Goal: Task Accomplishment & Management: Use online tool/utility

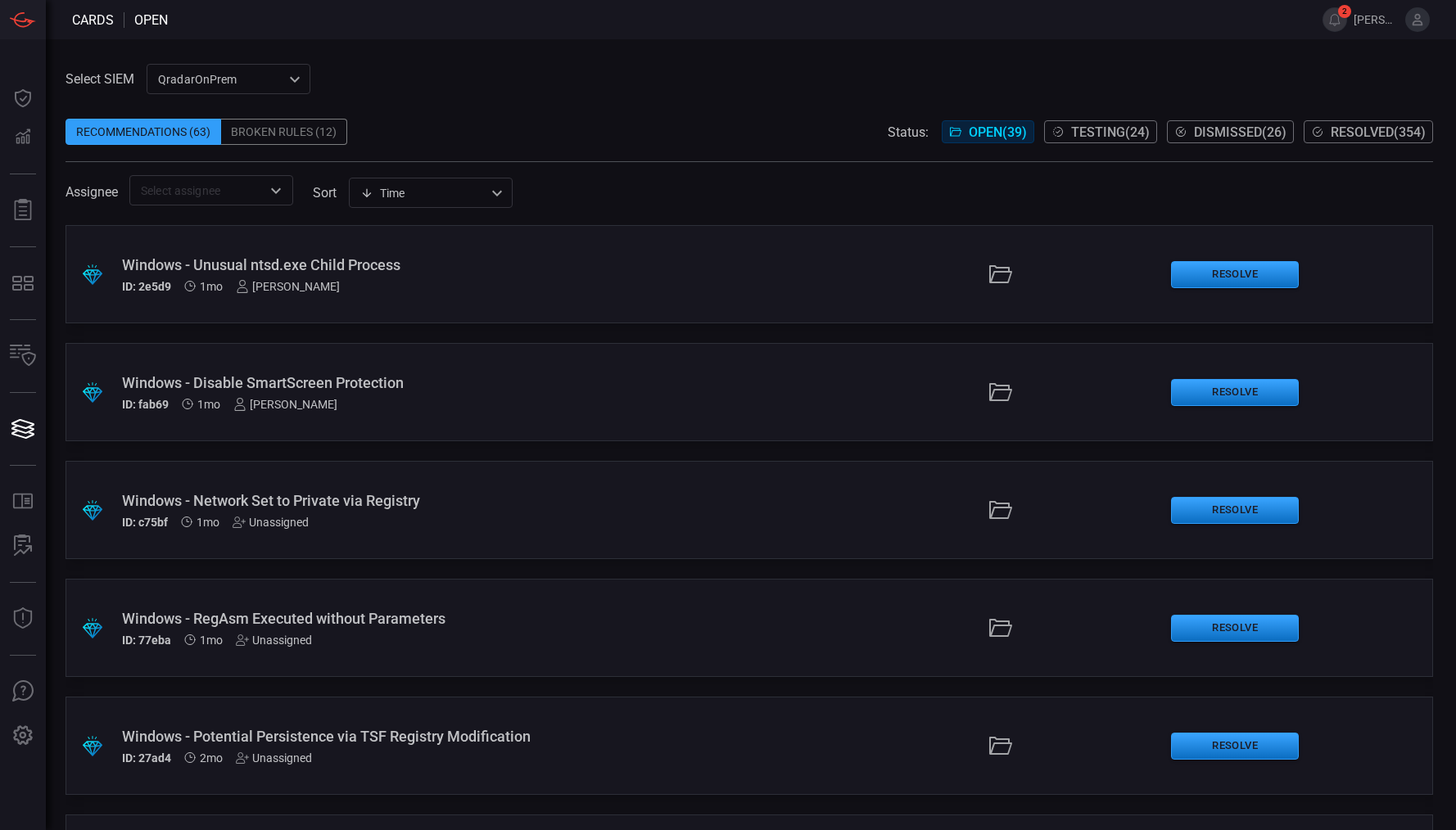
click at [1382, 130] on span "Resolved ( 354 )" at bounding box center [1378, 132] width 95 height 15
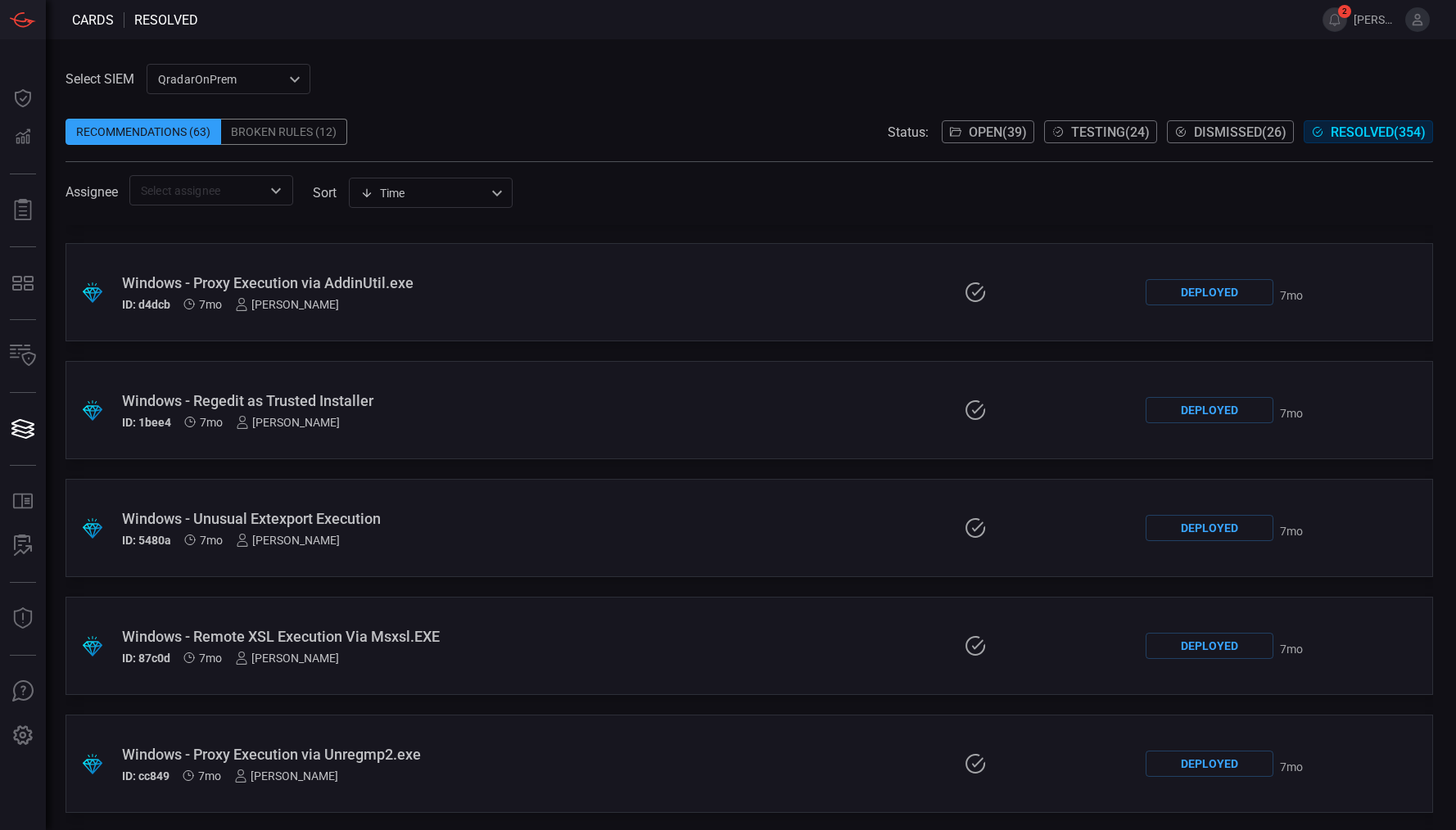
scroll to position [1754, 0]
click at [997, 133] on span "Open ( 39 )" at bounding box center [997, 132] width 58 height 15
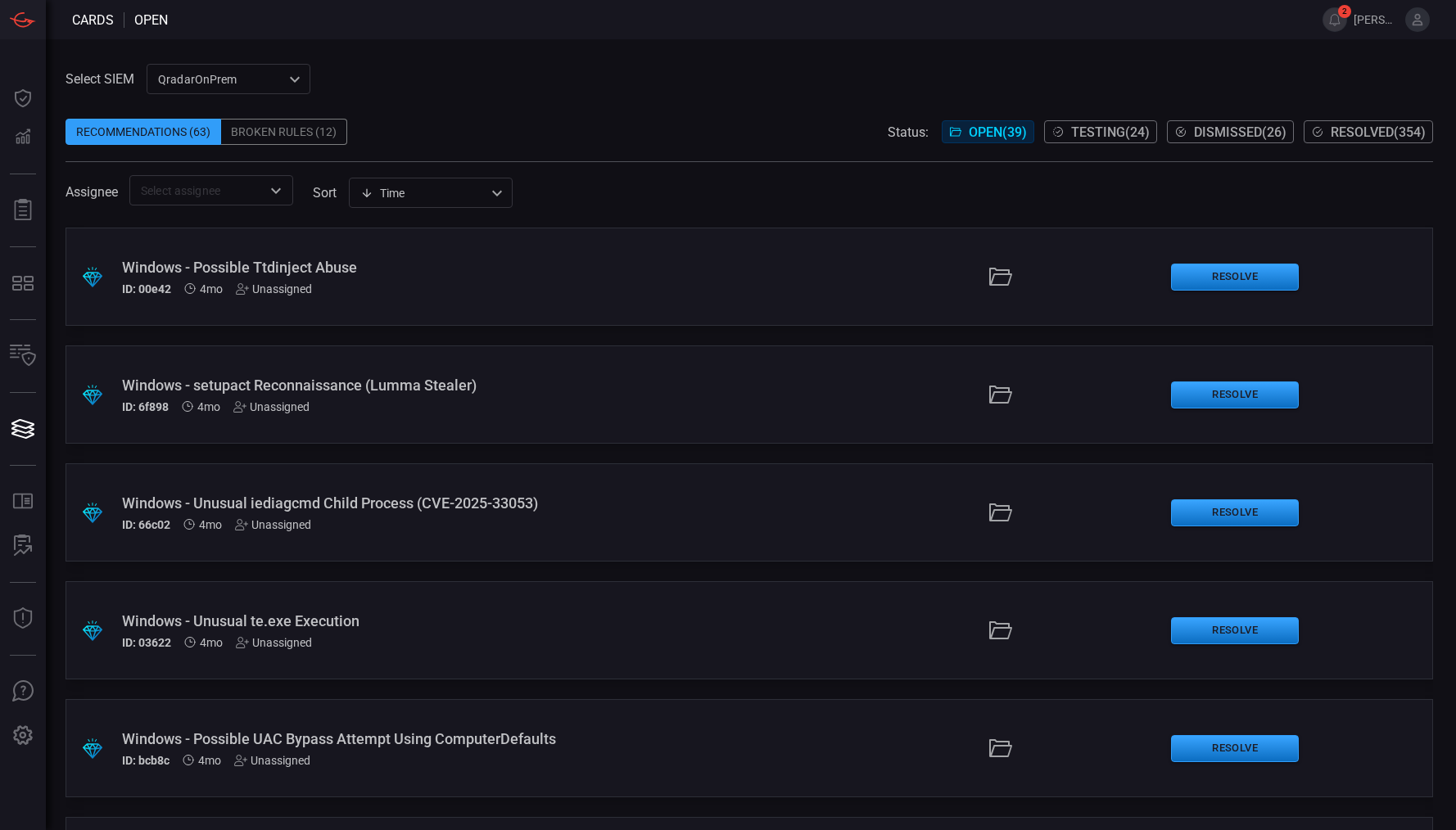
scroll to position [1976, 0]
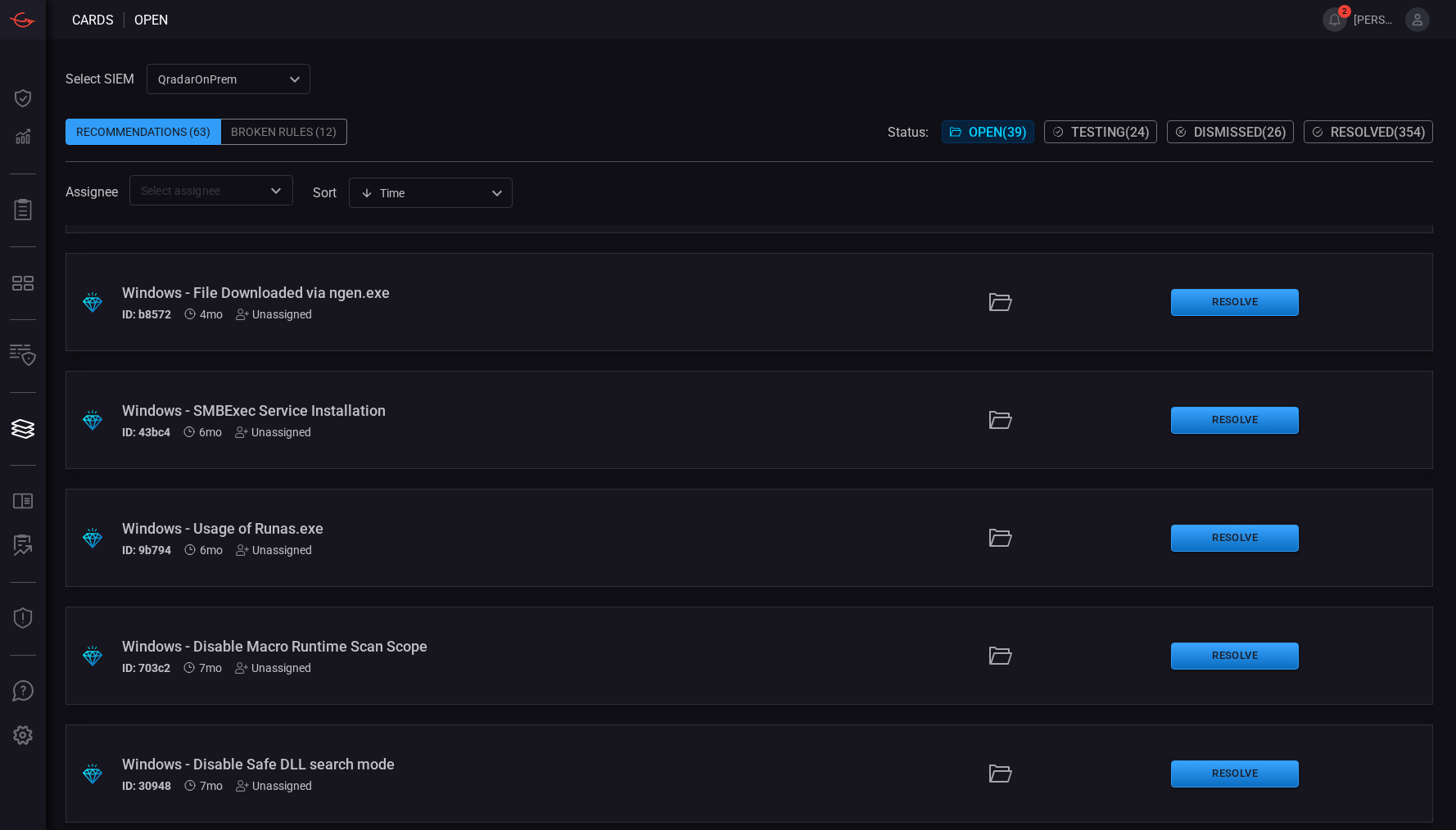
click at [328, 515] on div ".suggested_cards_icon{fill:url(#suggested_cards_icon);} Windows - Usage of Runa…" at bounding box center [749, 538] width 1368 height 99
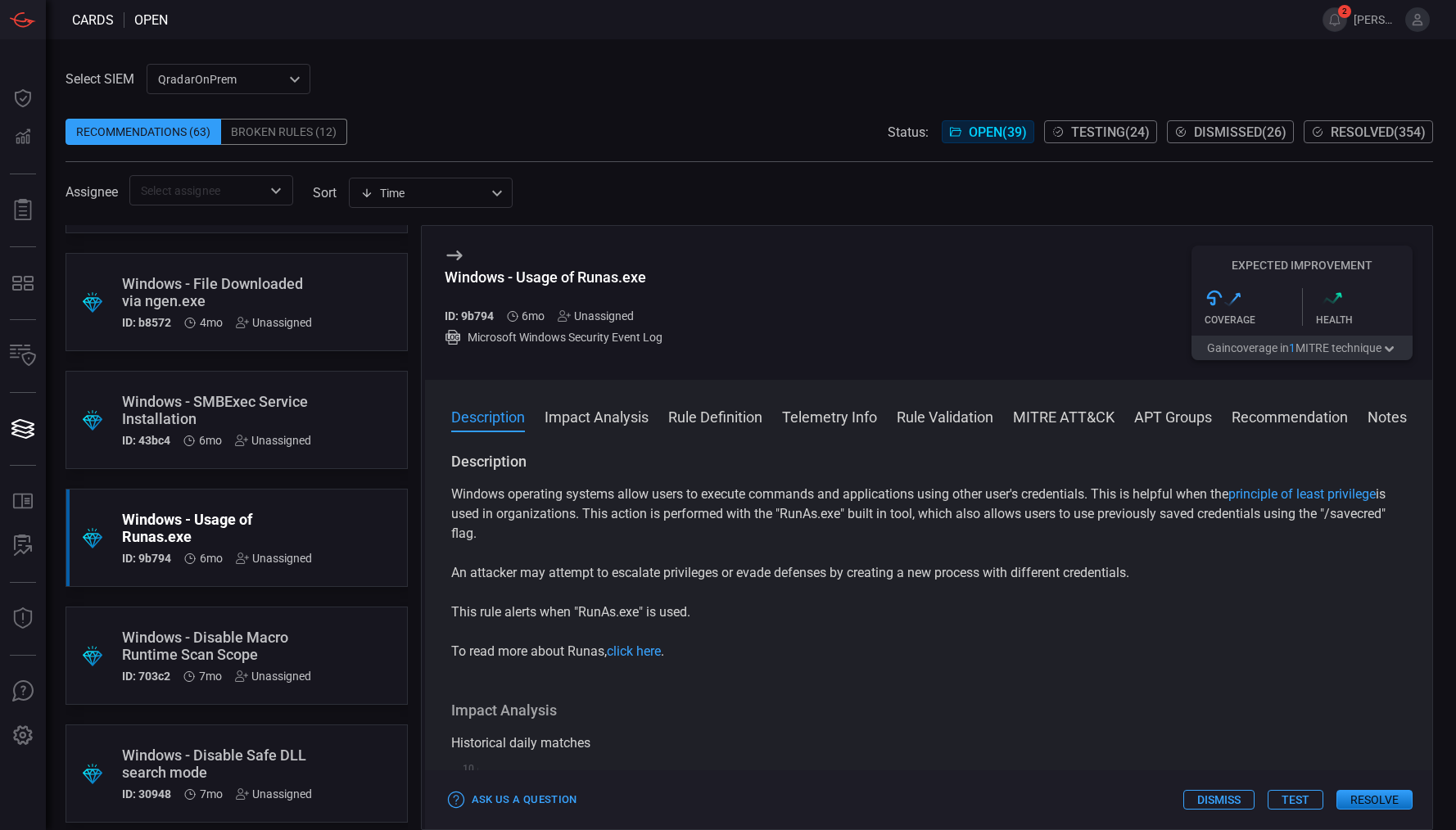
click at [455, 250] on icon at bounding box center [454, 255] width 20 height 20
